Goal: Information Seeking & Learning: Learn about a topic

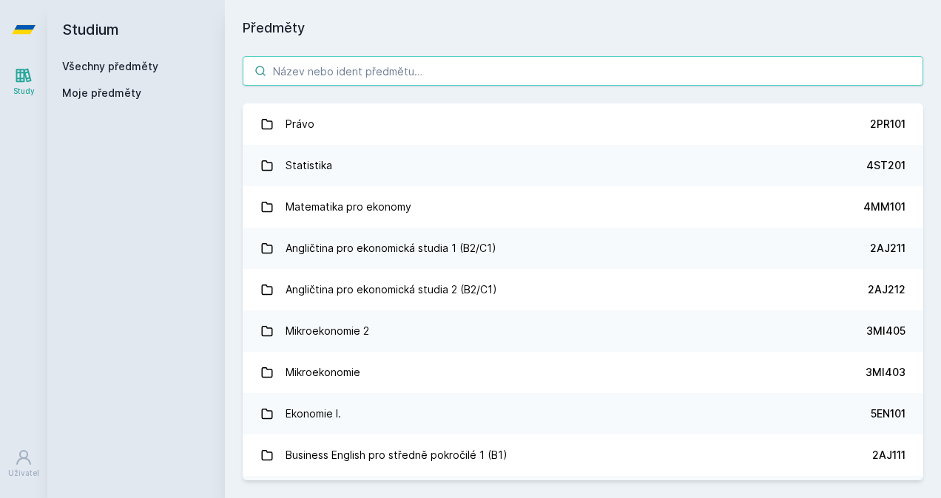
click at [494, 73] on input "search" at bounding box center [583, 71] width 680 height 30
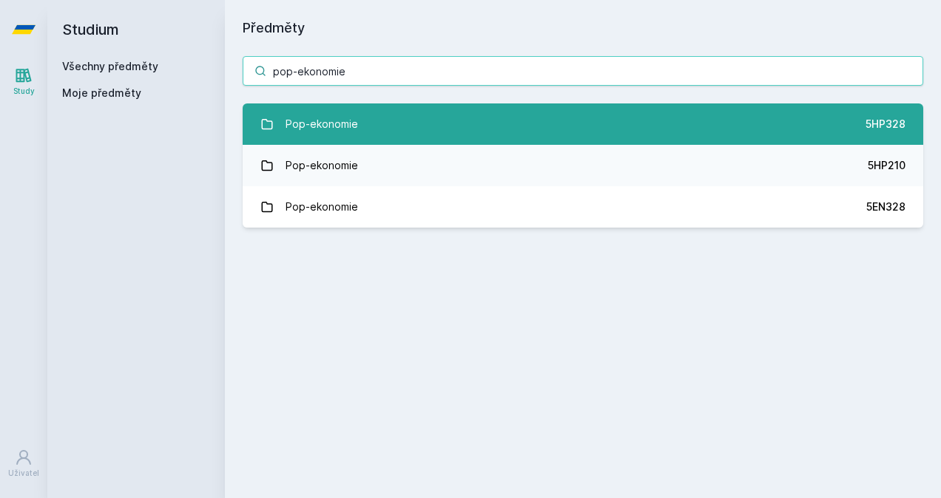
type input "pop-ekonomie"
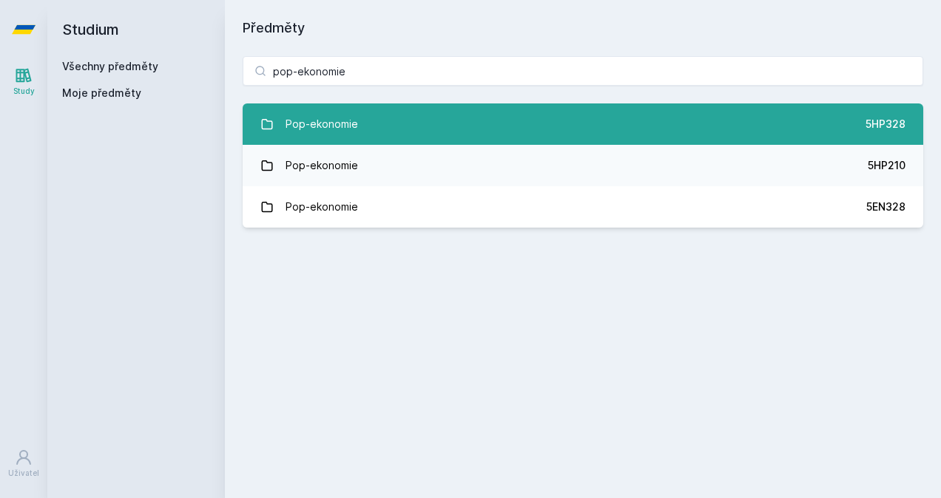
click at [370, 125] on link "Pop-ekonomie 5HP328" at bounding box center [583, 124] width 680 height 41
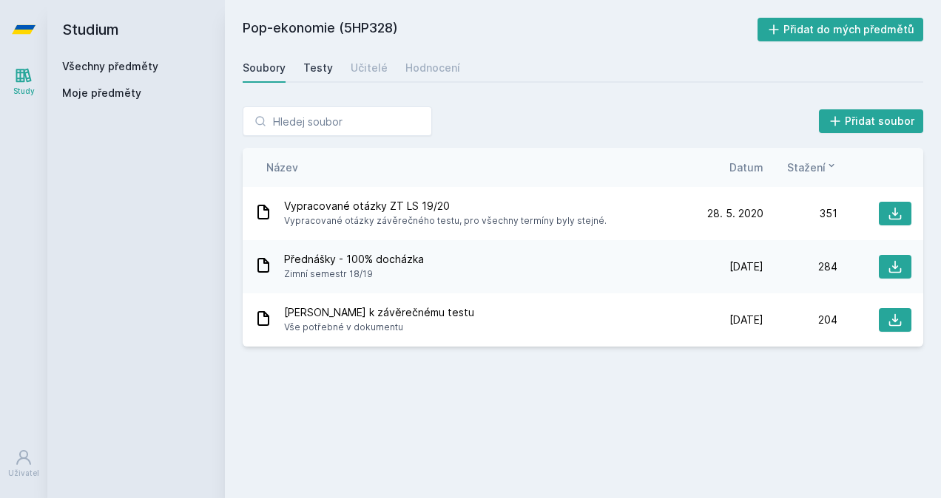
click at [318, 71] on div "Testy" at bounding box center [318, 68] width 30 height 15
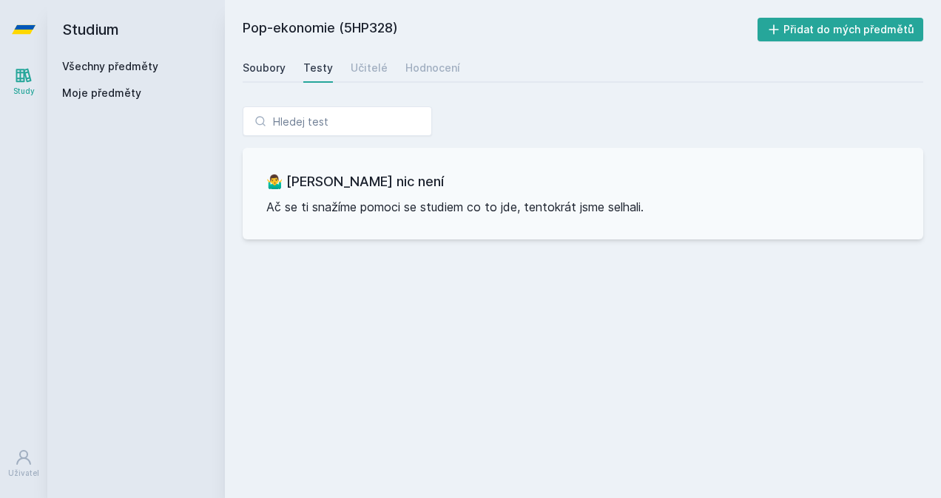
click at [276, 62] on div "Soubory" at bounding box center [264, 68] width 43 height 15
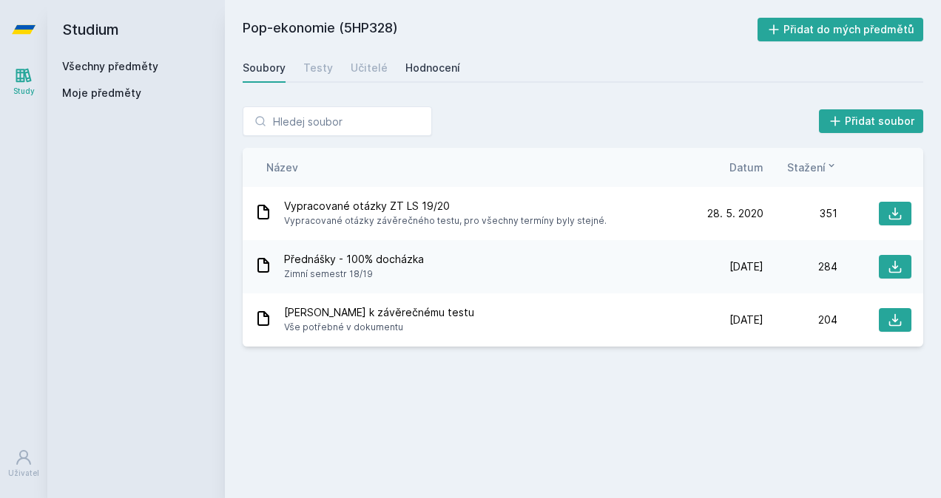
click at [445, 64] on div "Hodnocení" at bounding box center [432, 68] width 55 height 15
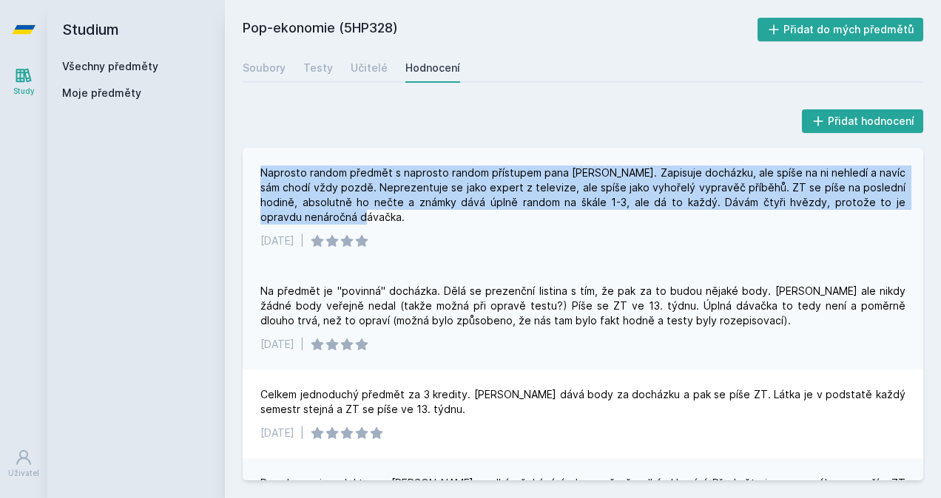
drag, startPoint x: 256, startPoint y: 170, endPoint x: 356, endPoint y: 219, distance: 111.1
click at [356, 219] on div "Naprosto random předmět s naprosto random přístupem pana [PERSON_NAME]. Zapisuj…" at bounding box center [583, 207] width 680 height 118
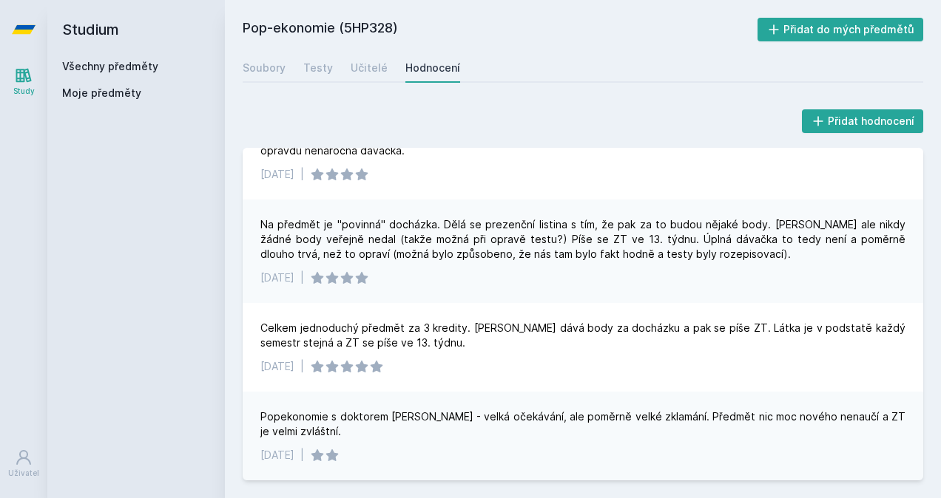
click at [157, 274] on div "Studium Všechny předměty Moje předměty" at bounding box center [136, 249] width 178 height 498
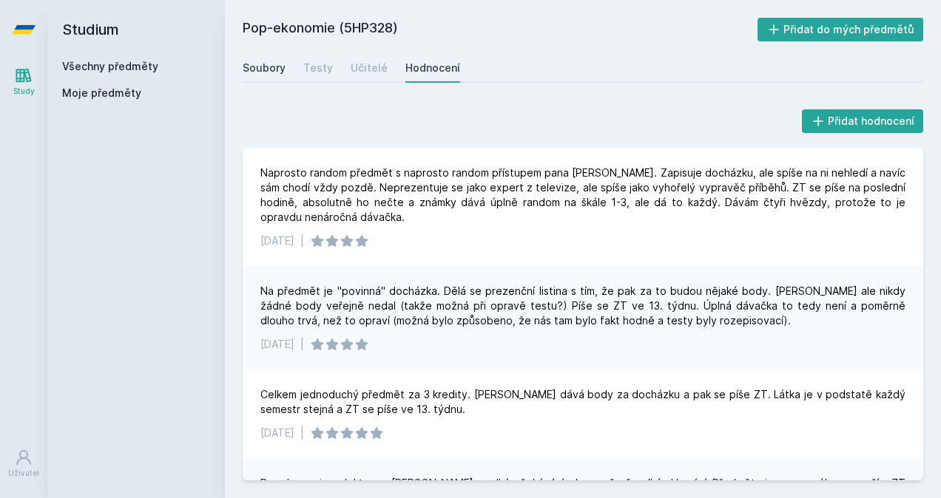
click at [284, 62] on div "Soubory" at bounding box center [264, 68] width 43 height 15
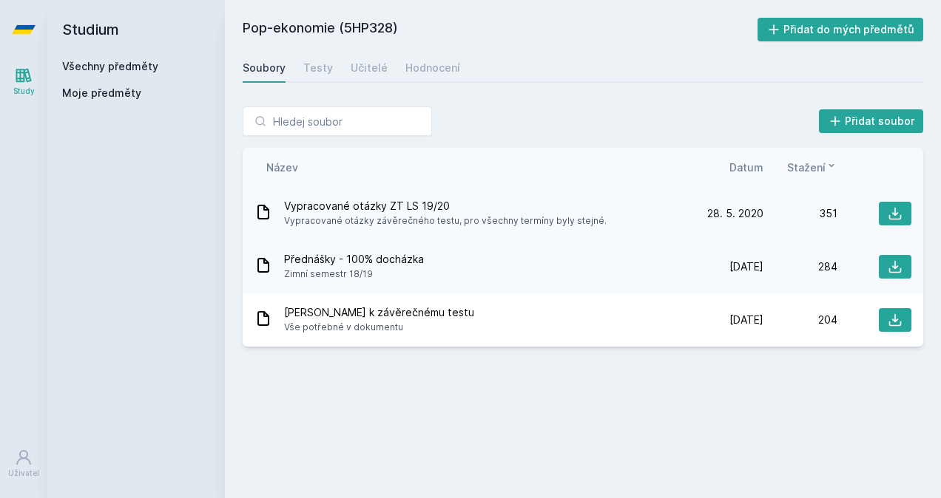
click at [427, 225] on span "Vypracované otázky závěrečného testu, pro všechny termíny byly stejné." at bounding box center [445, 221] width 322 height 15
click at [890, 211] on icon at bounding box center [895, 213] width 15 height 15
click at [373, 210] on span "Vypracované otázky ZT LS 19/20" at bounding box center [445, 206] width 322 height 15
click at [886, 212] on button at bounding box center [895, 214] width 33 height 24
click at [508, 395] on div "Pop-ekonomie (5HP328) Přidat do mých předmětů [GEOGRAPHIC_DATA] Testy Učitelé H…" at bounding box center [583, 249] width 680 height 463
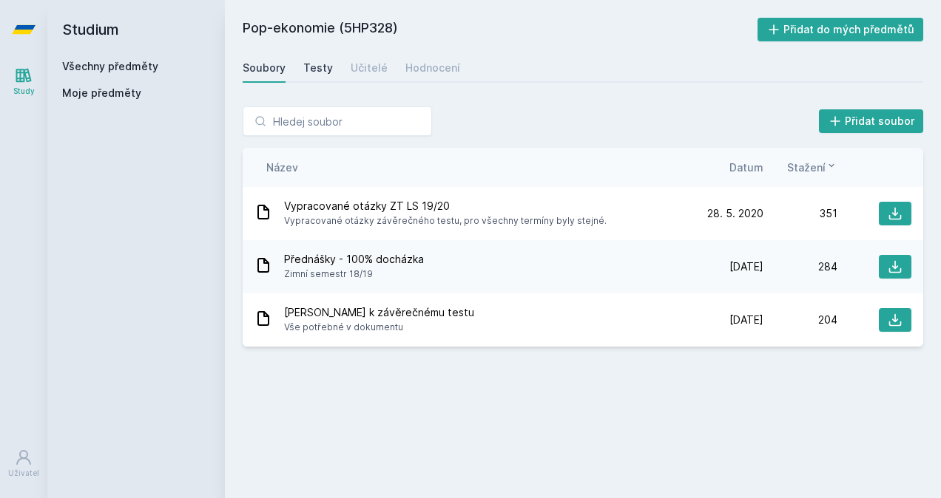
click at [320, 75] on link "Testy" at bounding box center [318, 68] width 30 height 30
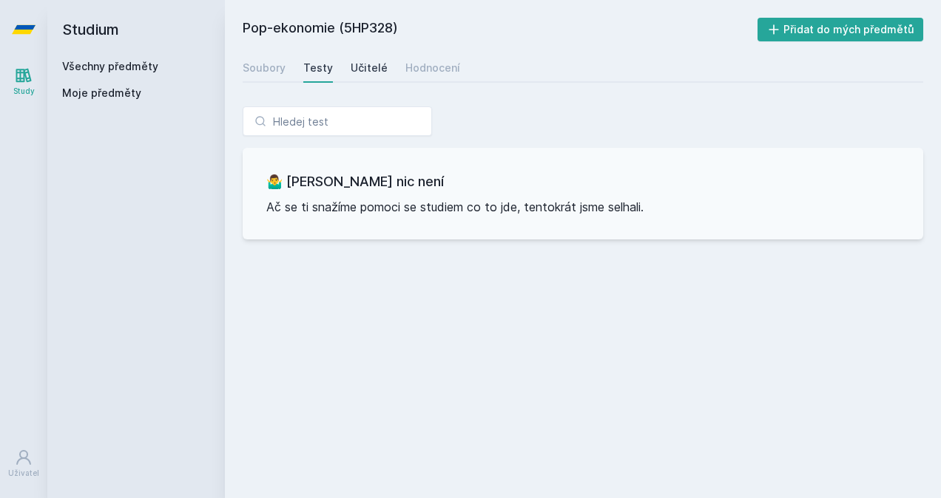
click at [373, 68] on div "Učitelé" at bounding box center [369, 68] width 37 height 15
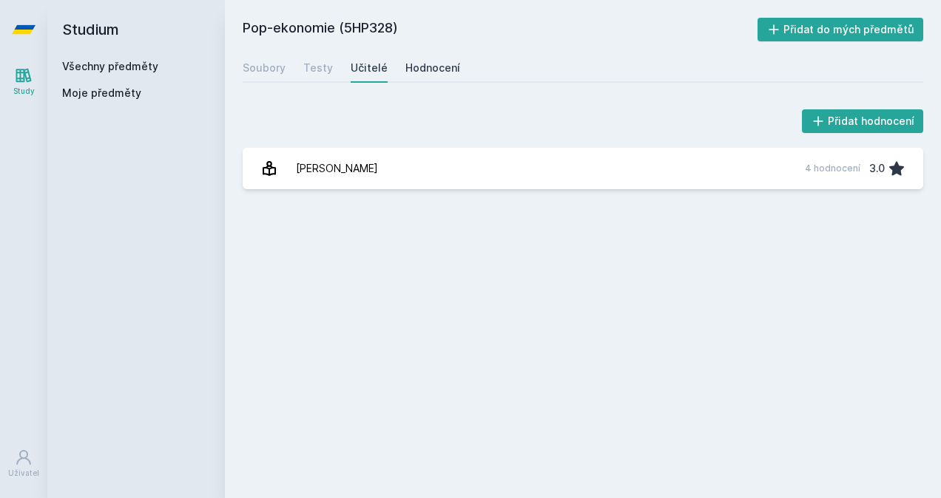
click at [417, 66] on div "Hodnocení" at bounding box center [432, 68] width 55 height 15
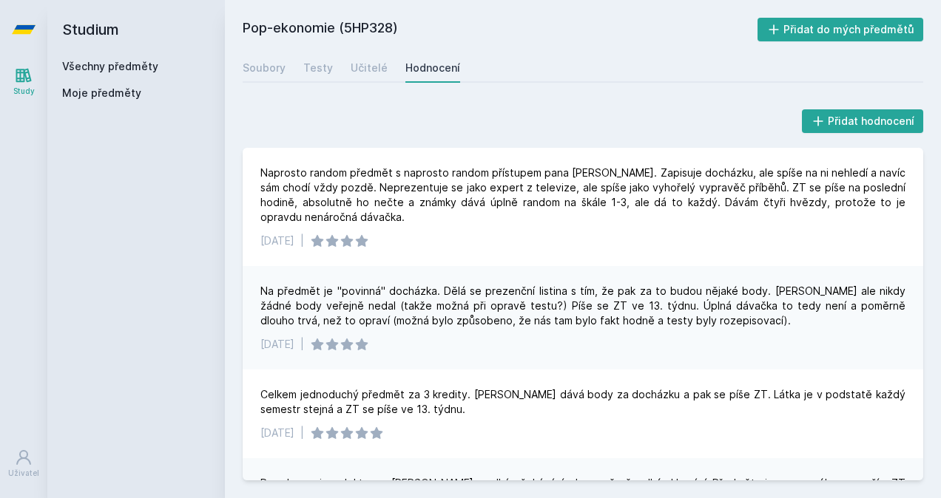
click at [342, 76] on div "Soubory Testy Učitelé Hodnocení" at bounding box center [583, 68] width 680 height 30
click at [377, 70] on div "Učitelé" at bounding box center [369, 68] width 37 height 15
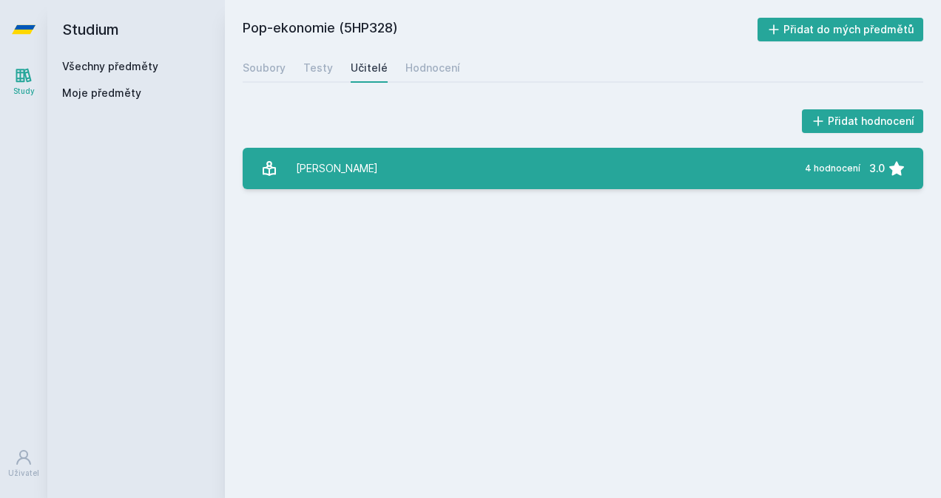
click at [379, 182] on link "[PERSON_NAME] 4 hodnocení 3.0" at bounding box center [583, 168] width 680 height 41
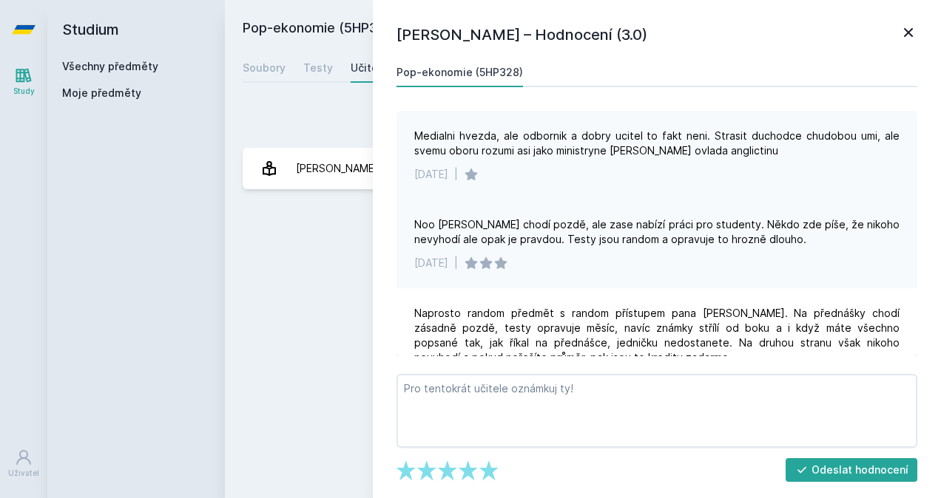
click at [689, 194] on div "Medialni hvezda, ale odbornik a dobry ucitel to fakt neni. Strasit duchodce chu…" at bounding box center [656, 155] width 521 height 89
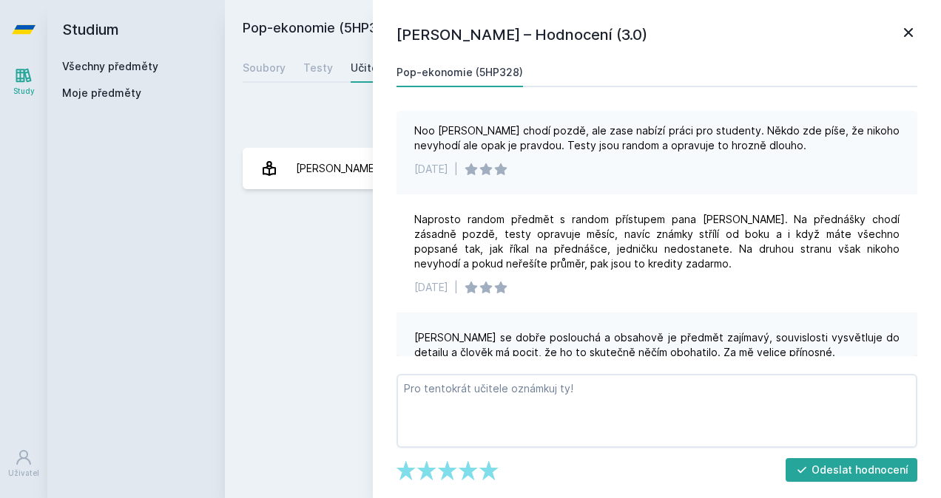
scroll to position [139, 0]
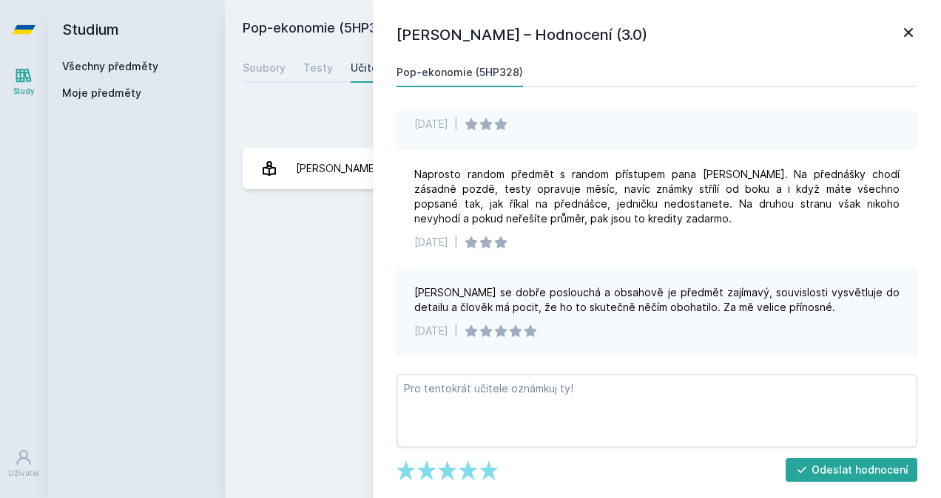
click at [672, 297] on div "[PERSON_NAME] se dobře poslouchá a obsahově je předmět zajímavý, souvislosti vy…" at bounding box center [656, 300] width 485 height 30
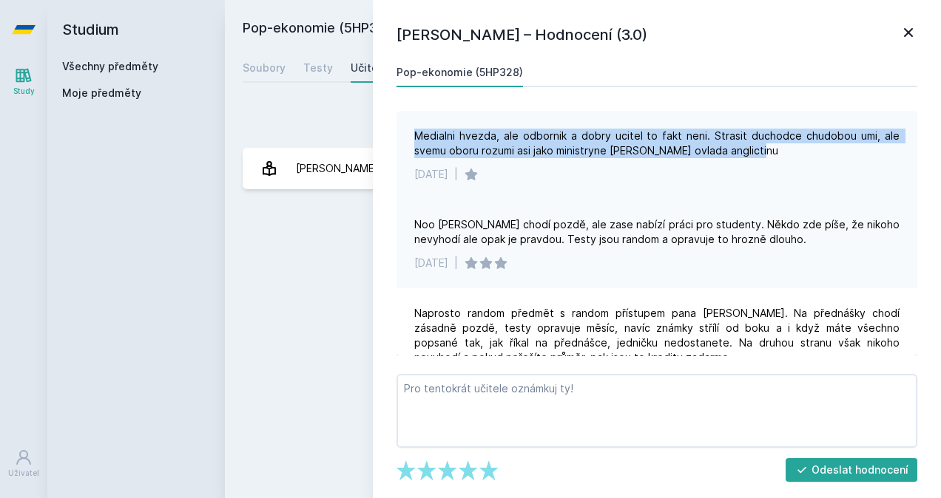
drag, startPoint x: 414, startPoint y: 133, endPoint x: 757, endPoint y: 152, distance: 343.7
click at [757, 152] on div "Medialni hvezda, ale odbornik a dobry ucitel to fakt neni. Strasit duchodce chu…" at bounding box center [656, 144] width 485 height 30
click at [904, 25] on icon at bounding box center [908, 33] width 18 height 18
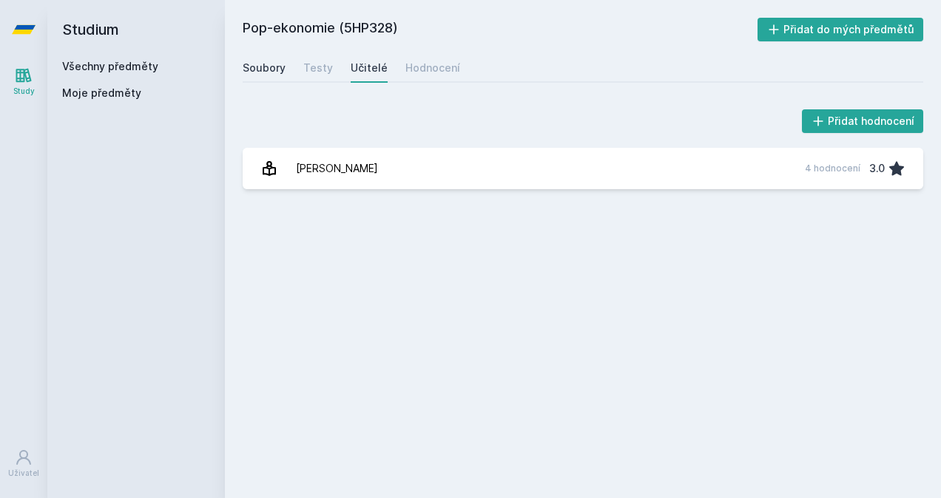
click at [268, 76] on link "Soubory" at bounding box center [264, 68] width 43 height 30
